Goal: Navigation & Orientation: Find specific page/section

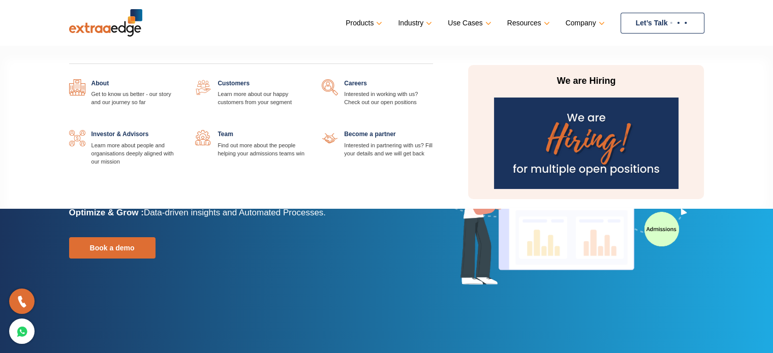
click at [433, 79] on link at bounding box center [433, 79] width 0 height 0
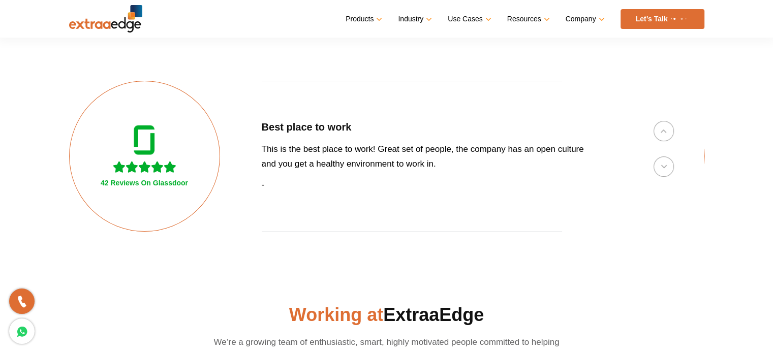
scroll to position [102, 0]
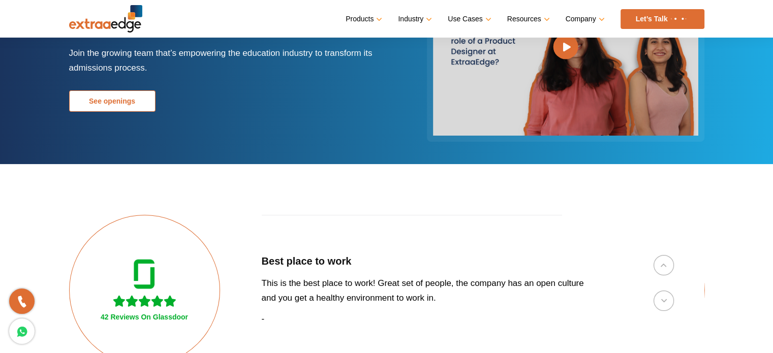
click at [134, 102] on link "See openings" at bounding box center [112, 100] width 86 height 21
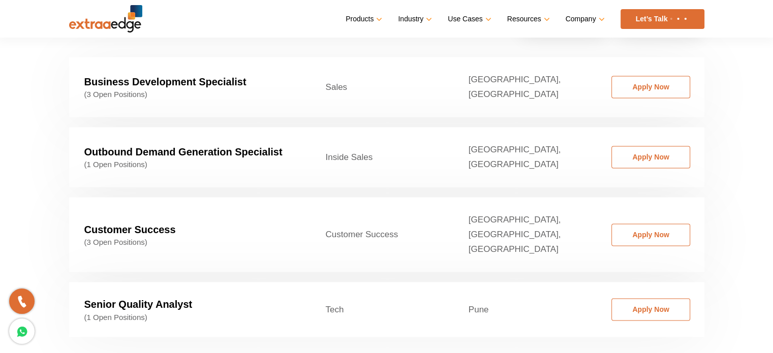
scroll to position [1597, 0]
